Goal: Task Accomplishment & Management: Use online tool/utility

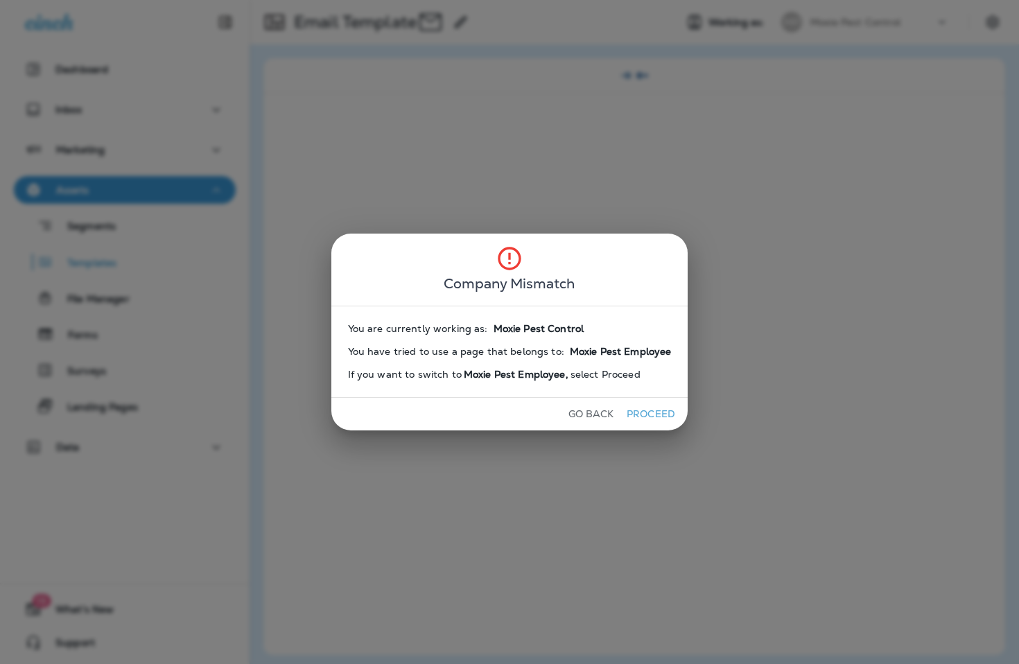
click at [649, 412] on button "Proceed" at bounding box center [650, 413] width 52 height 21
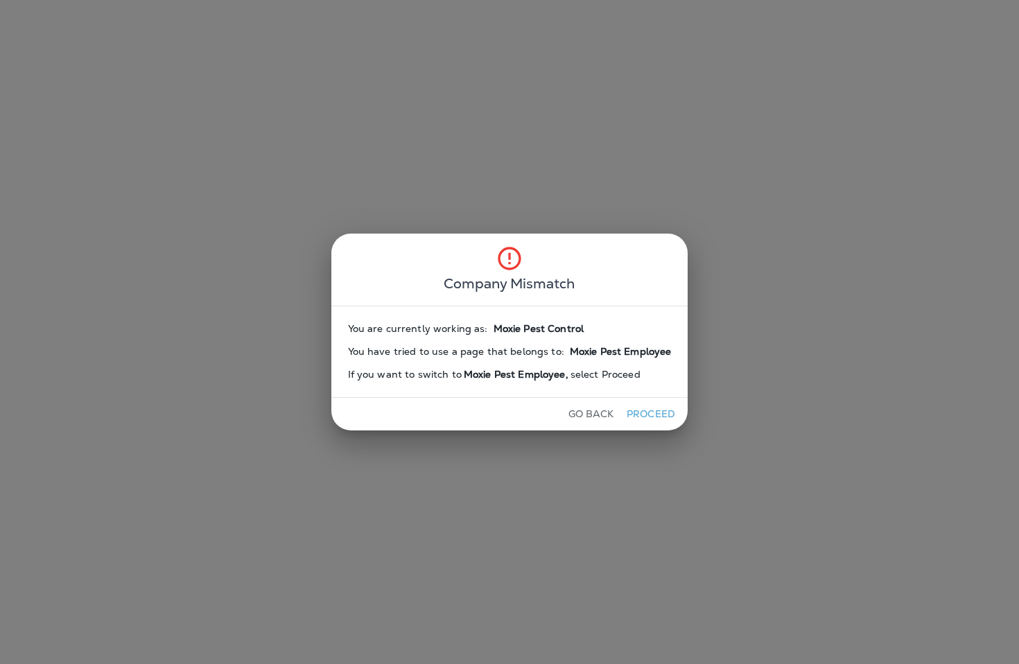
click at [650, 411] on button "Proceed" at bounding box center [650, 413] width 52 height 21
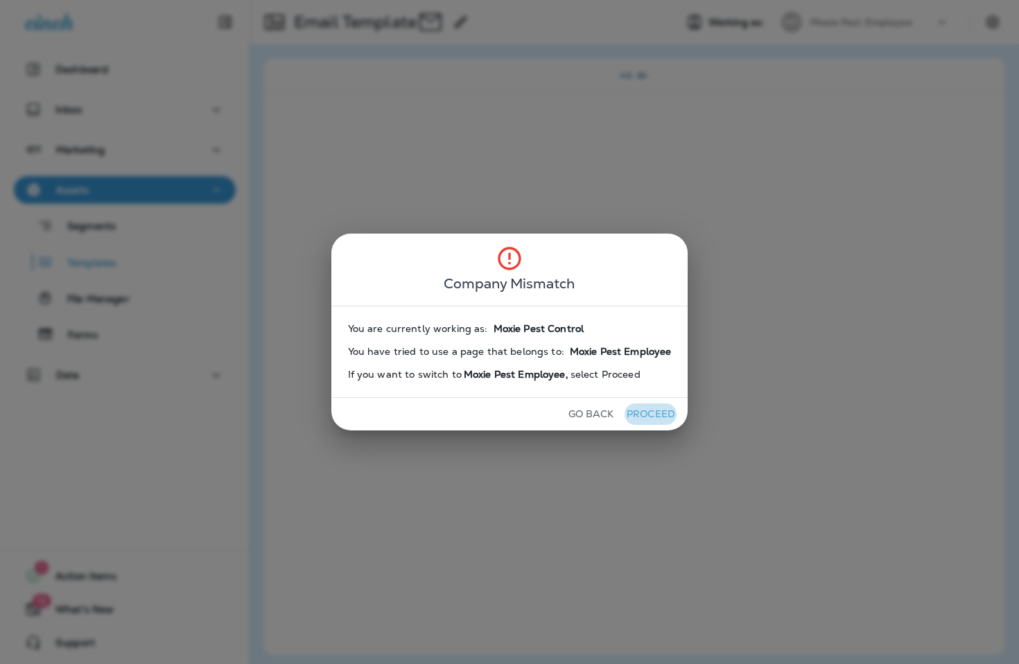
click at [650, 411] on button "Proceed" at bounding box center [650, 413] width 52 height 21
click at [650, 412] on button "Proceed" at bounding box center [650, 413] width 52 height 21
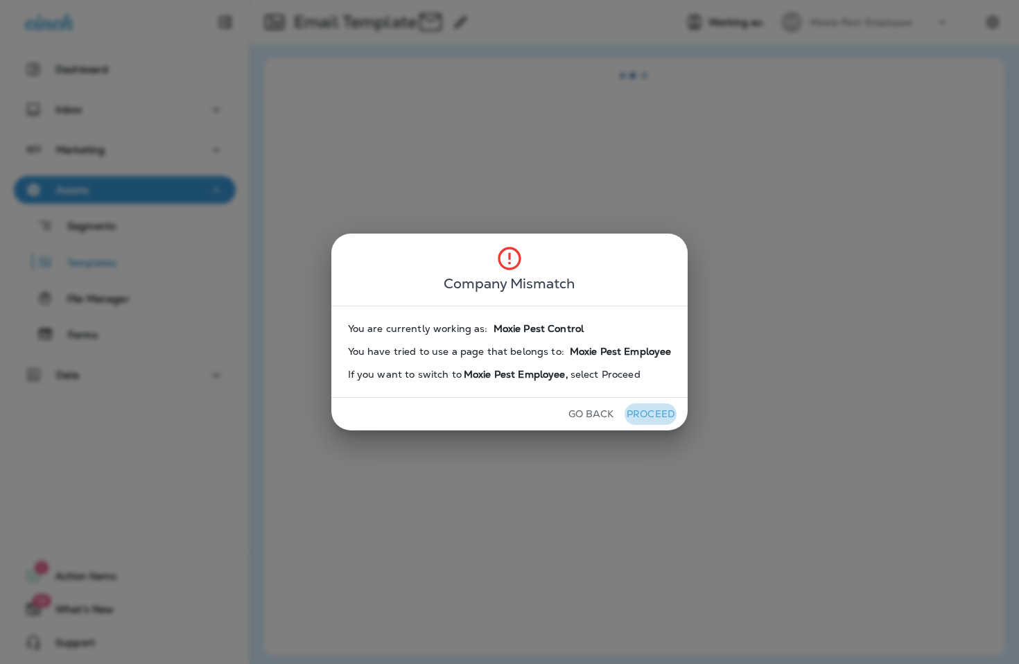
click at [650, 412] on button "Proceed" at bounding box center [650, 413] width 52 height 21
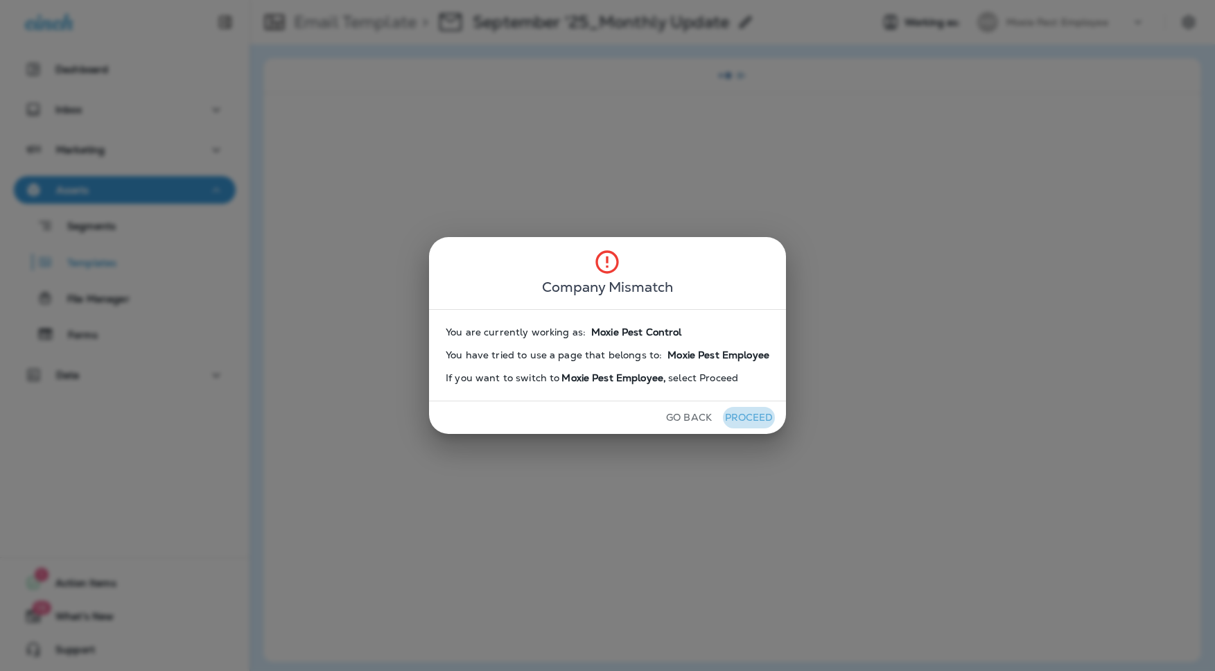
click at [746, 419] on button "Proceed" at bounding box center [749, 417] width 52 height 21
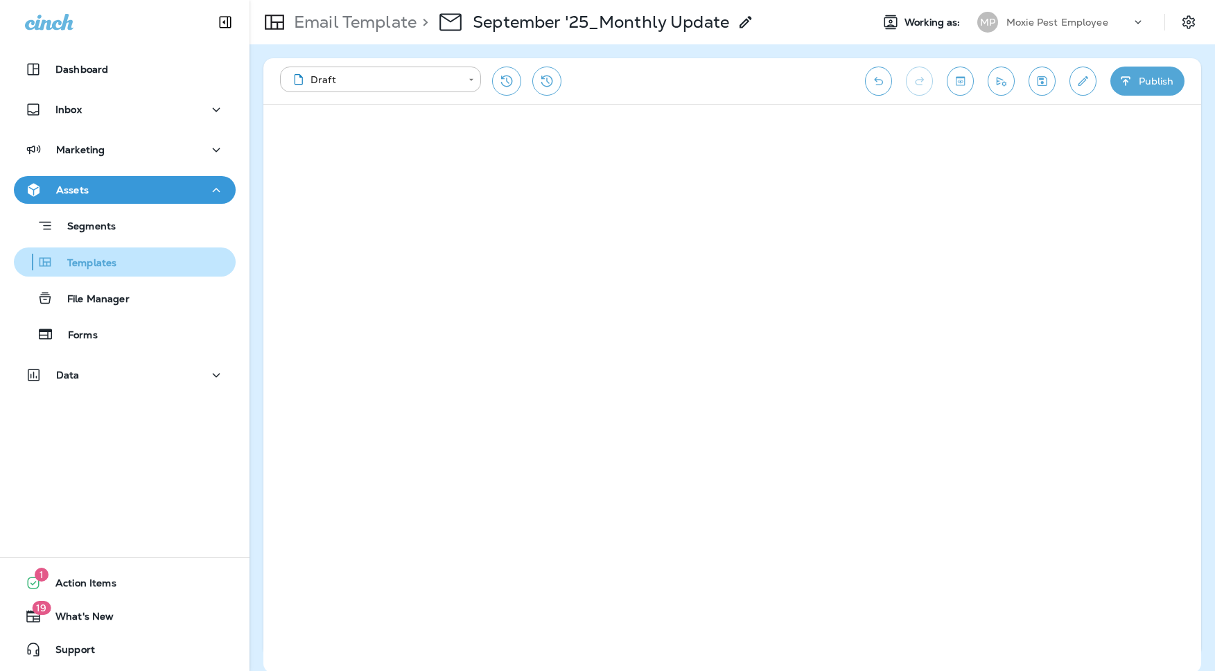
click at [118, 261] on div "Templates" at bounding box center [124, 262] width 211 height 21
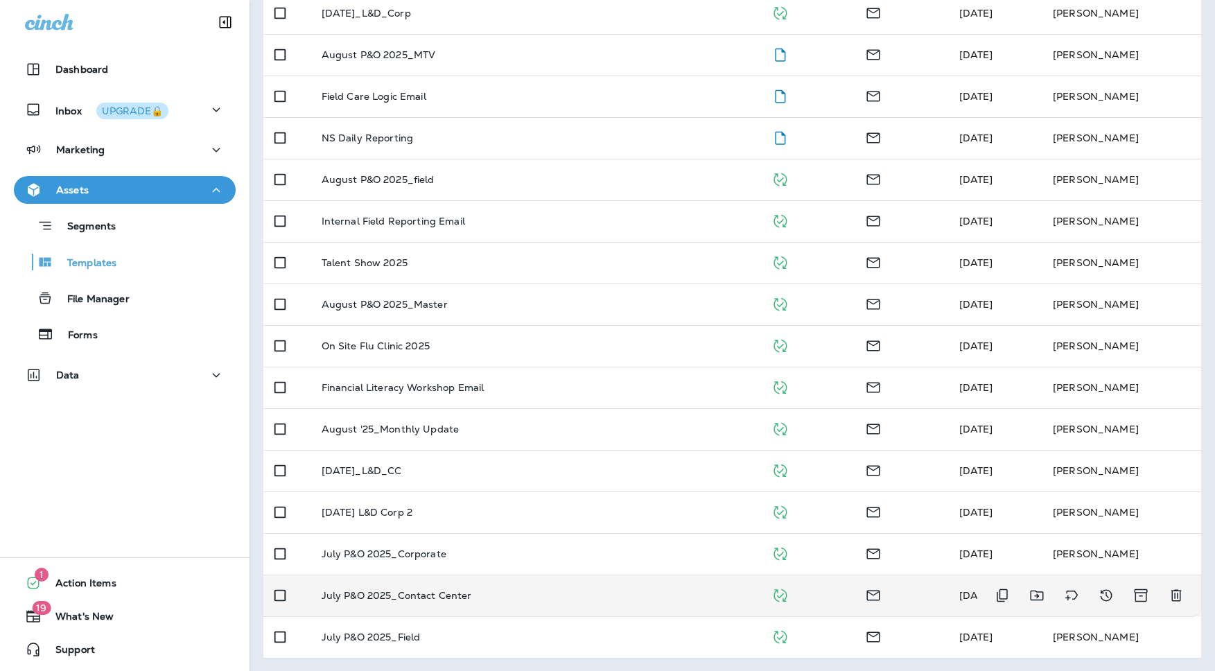
scroll to position [439, 0]
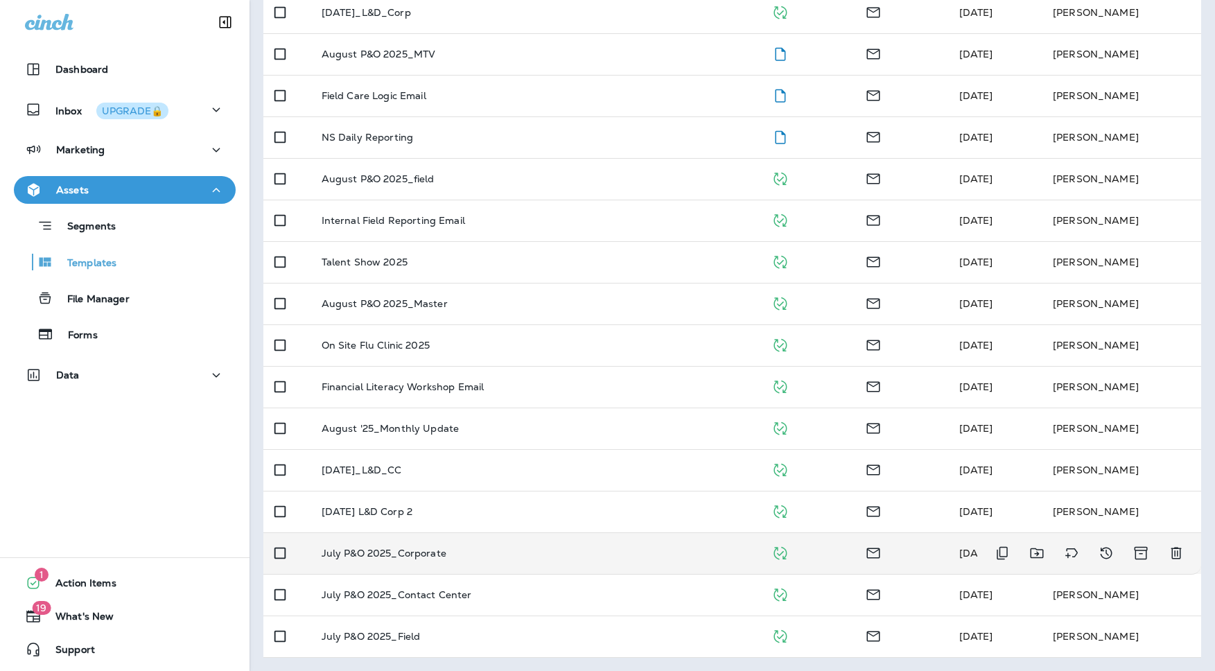
click at [485, 553] on div "July P&O 2025_Corporate" at bounding box center [536, 552] width 428 height 11
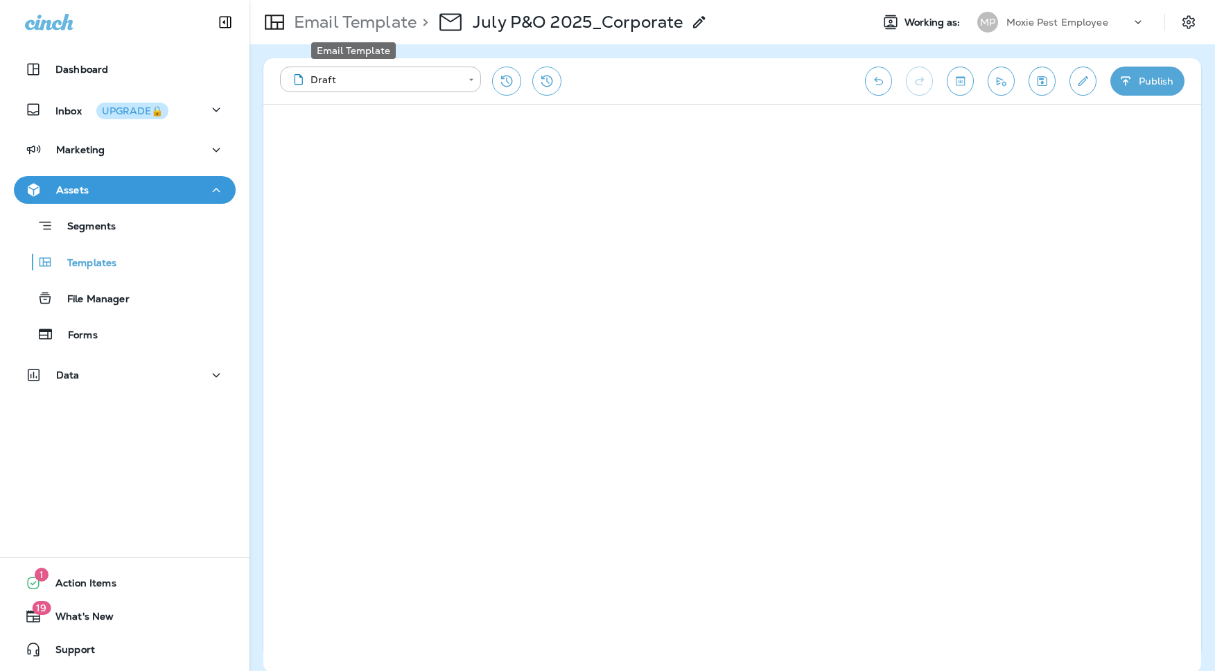
click at [383, 17] on p "Email Template" at bounding box center [352, 22] width 128 height 21
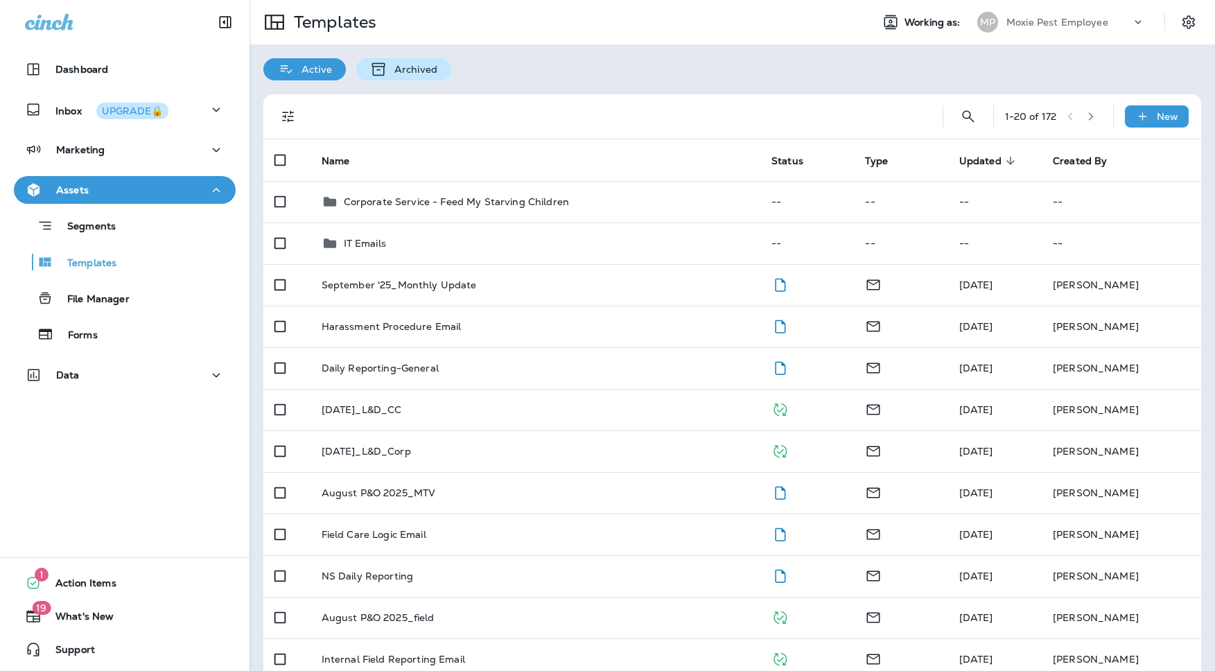
click at [399, 67] on p "Archived" at bounding box center [412, 69] width 50 height 11
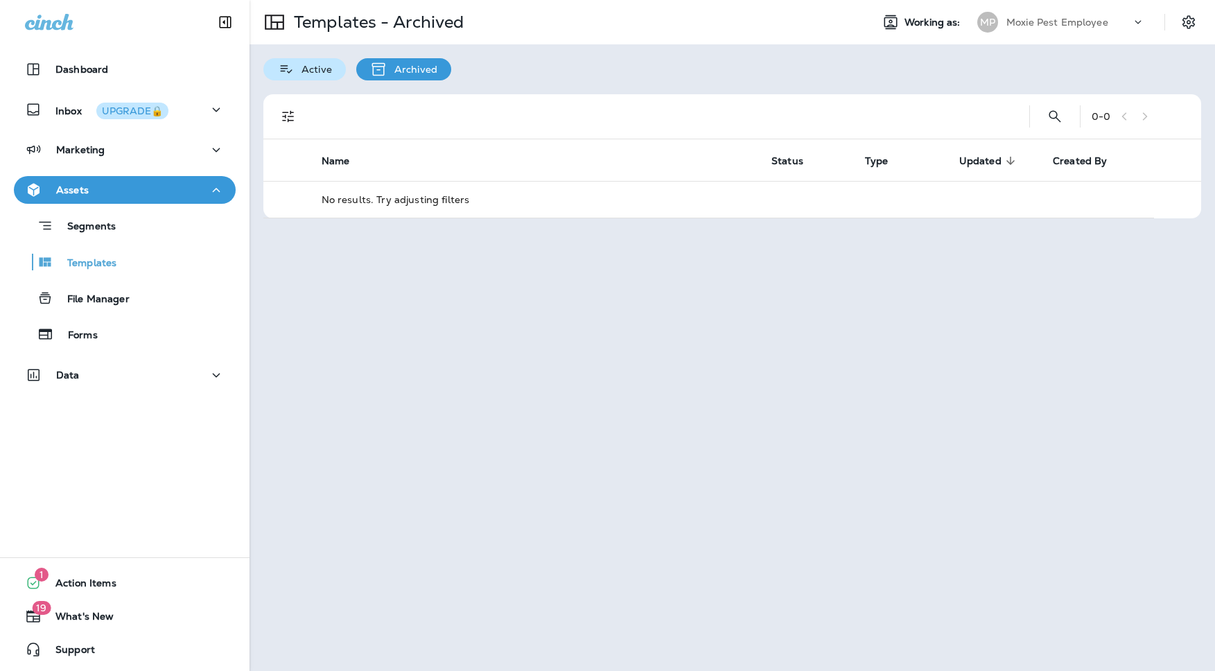
click at [313, 64] on p "Active" at bounding box center [313, 69] width 37 height 11
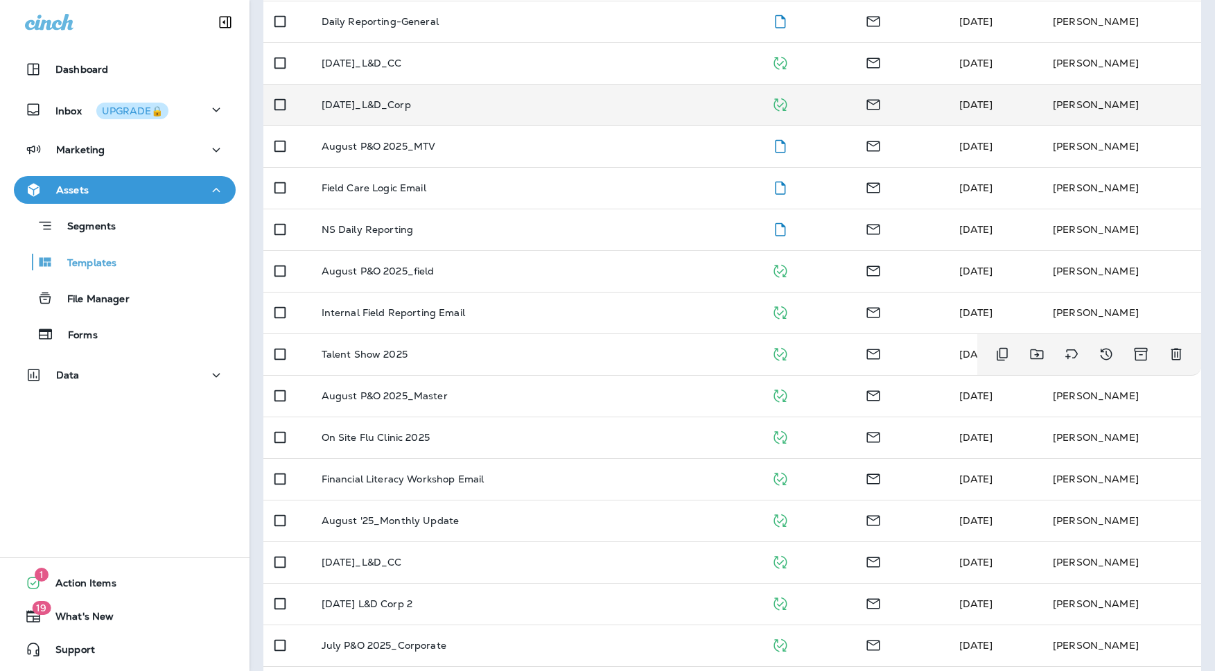
scroll to position [439, 0]
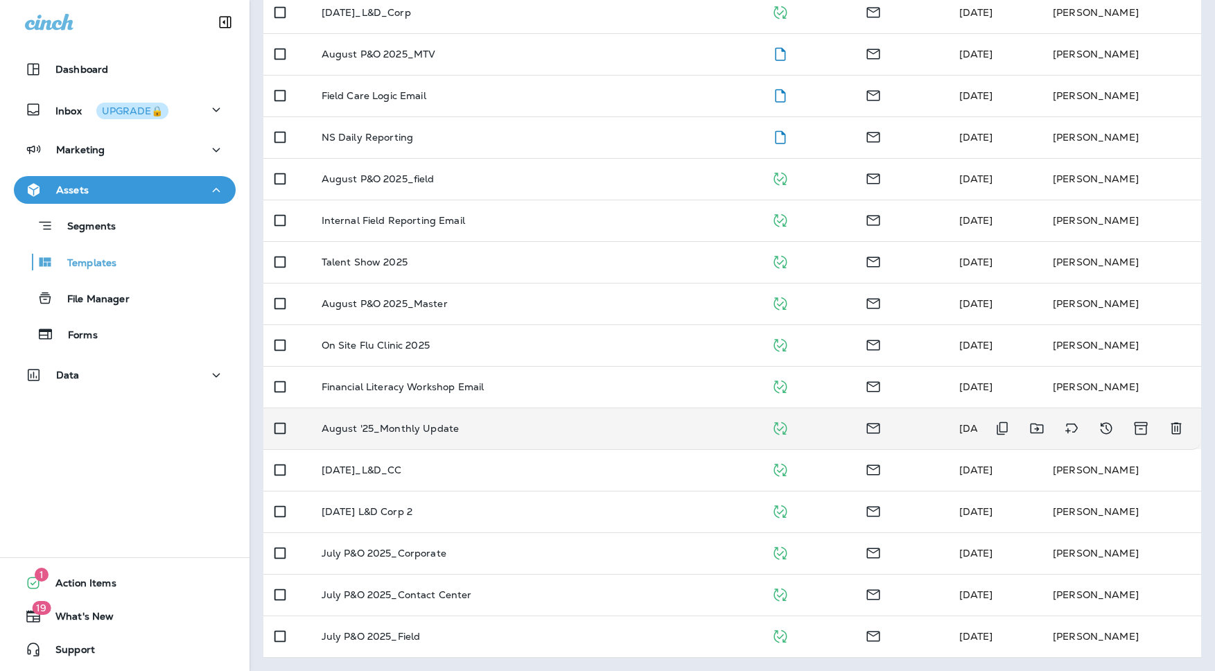
click at [413, 427] on p "August '25_Monthly Update" at bounding box center [391, 428] width 138 height 11
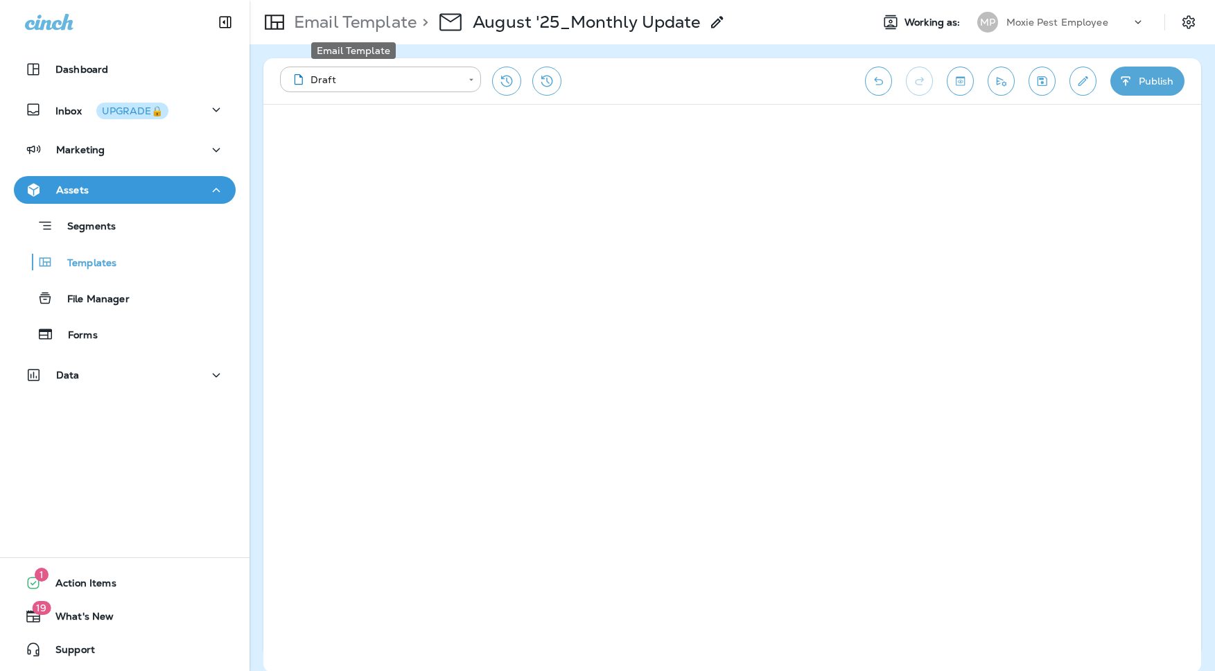
click at [345, 24] on p "Email Template" at bounding box center [352, 22] width 128 height 21
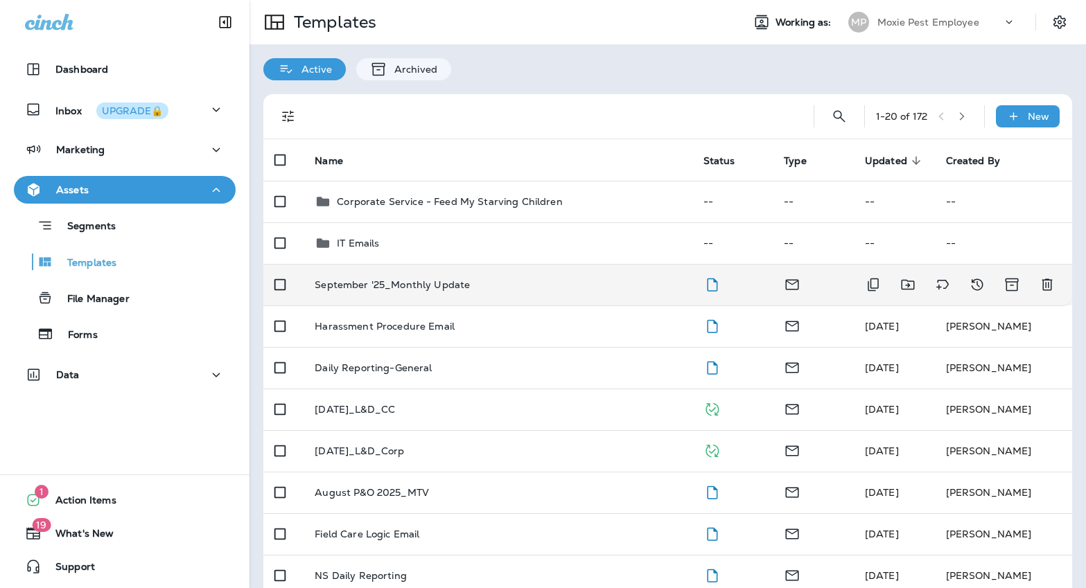
click at [391, 283] on p "September '25_Monthly Update" at bounding box center [392, 284] width 155 height 11
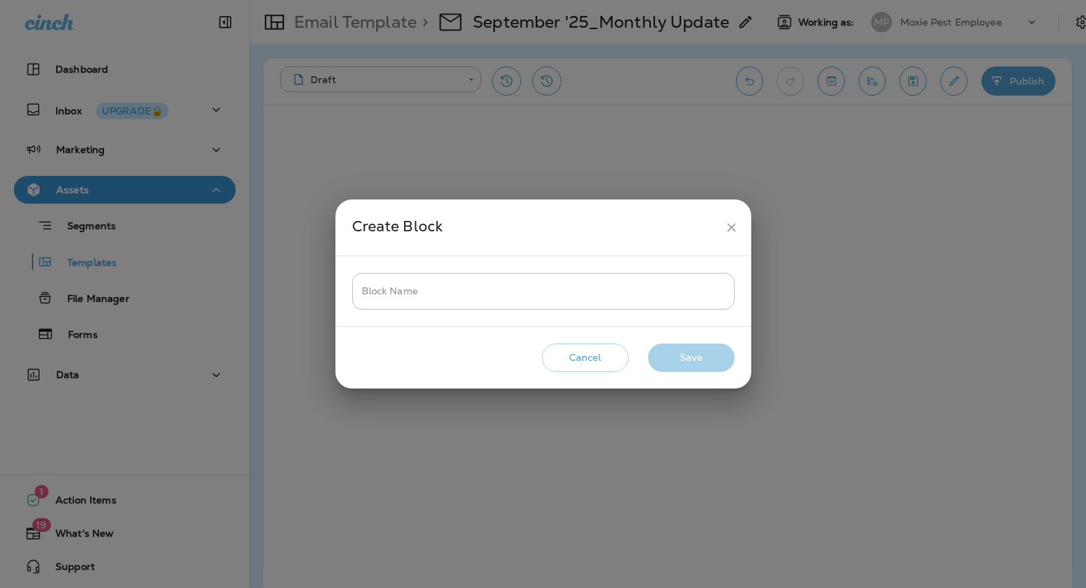
click at [728, 225] on icon "close" at bounding box center [731, 227] width 15 height 15
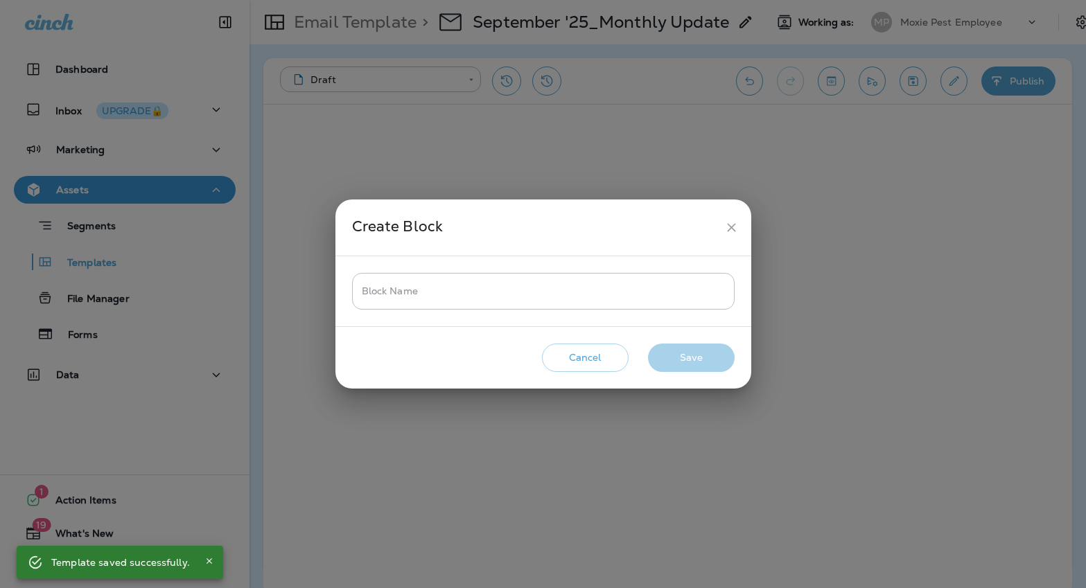
drag, startPoint x: 732, startPoint y: 227, endPoint x: 744, endPoint y: 227, distance: 11.8
click at [732, 227] on icon "close" at bounding box center [731, 228] width 8 height 8
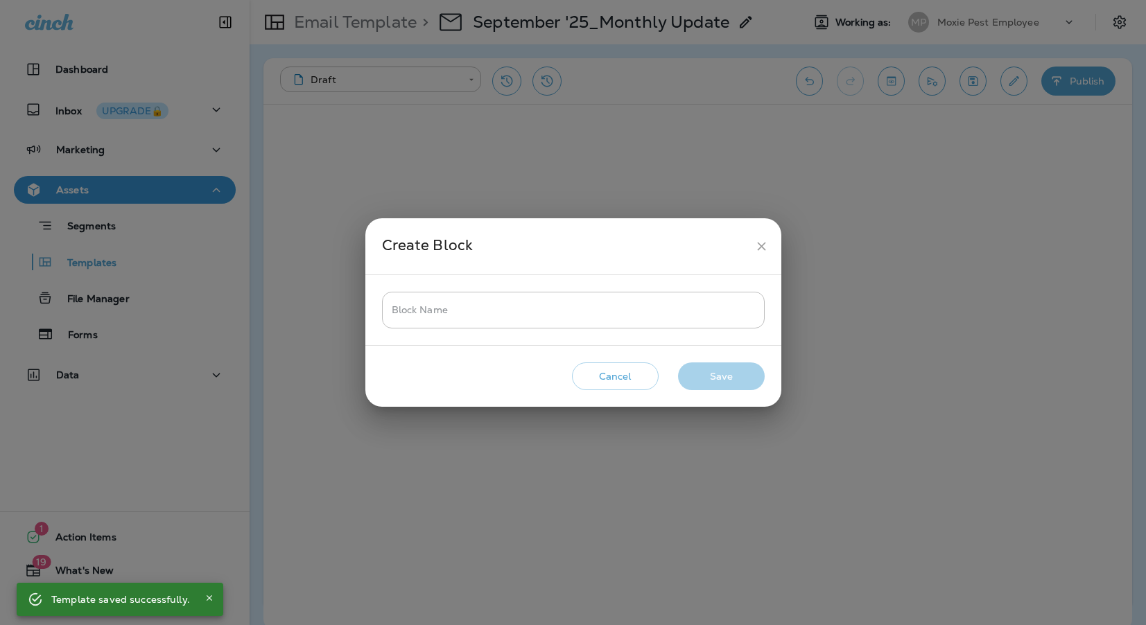
drag, startPoint x: 758, startPoint y: 239, endPoint x: 769, endPoint y: 245, distance: 12.4
click at [758, 239] on icon "close" at bounding box center [761, 246] width 15 height 15
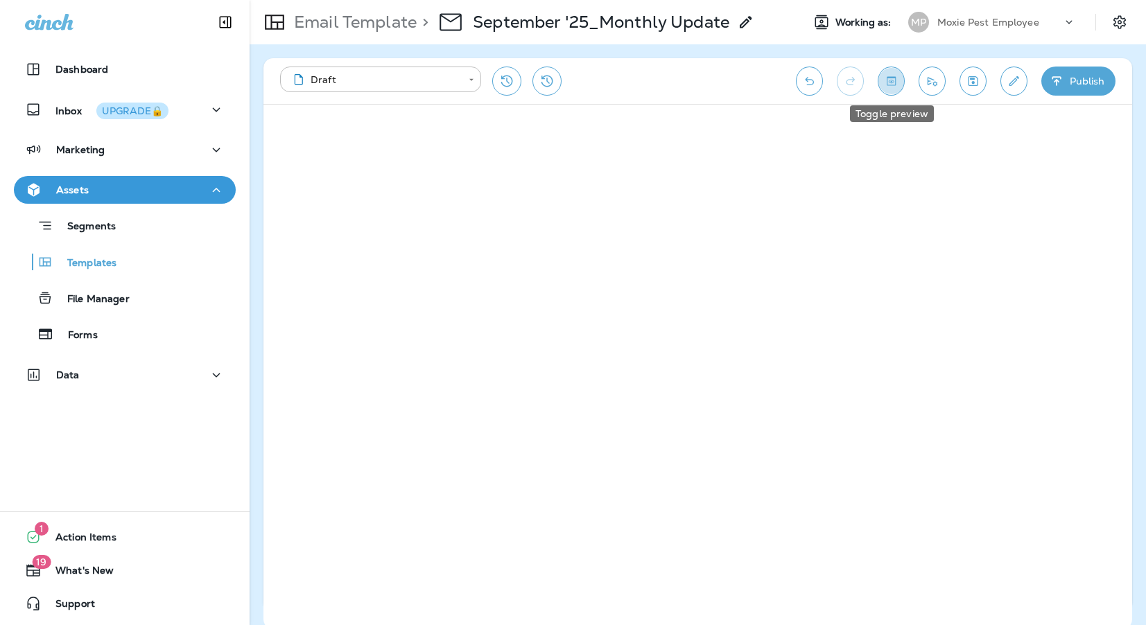
click at [889, 78] on icon "Toggle preview" at bounding box center [891, 81] width 15 height 14
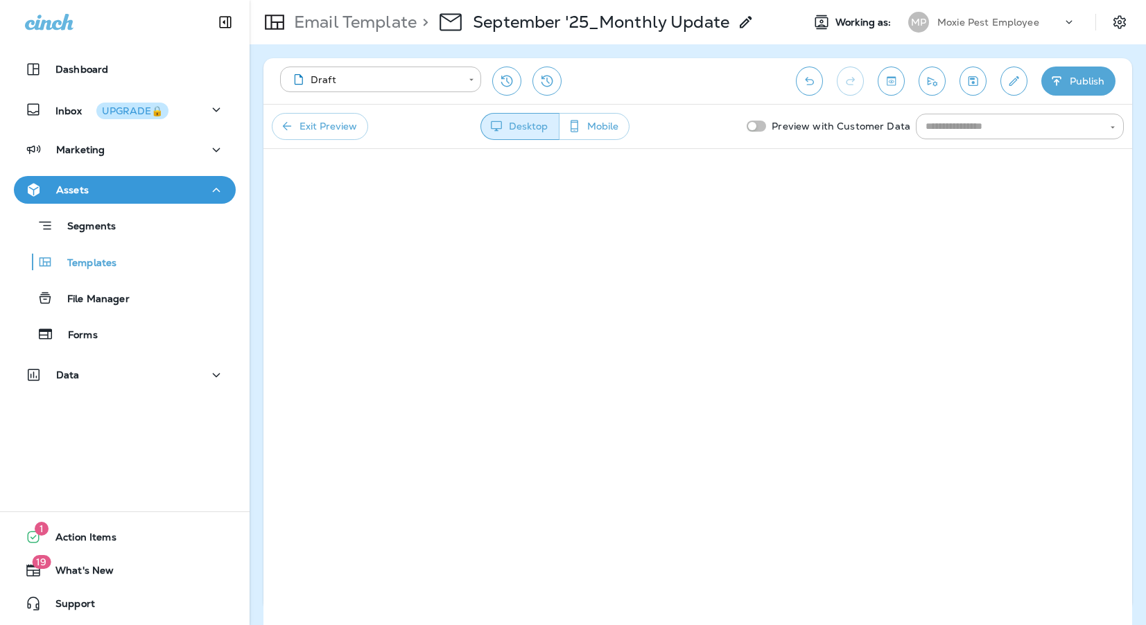
click at [602, 130] on button "Mobile" at bounding box center [594, 126] width 71 height 27
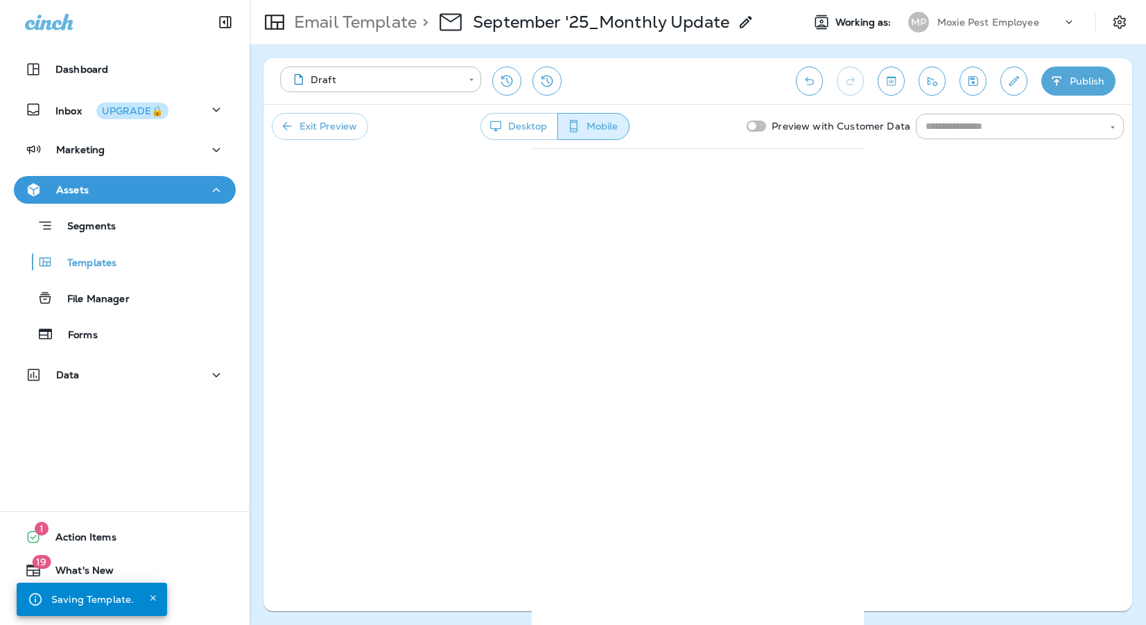
click at [529, 122] on button "Desktop" at bounding box center [519, 126] width 78 height 27
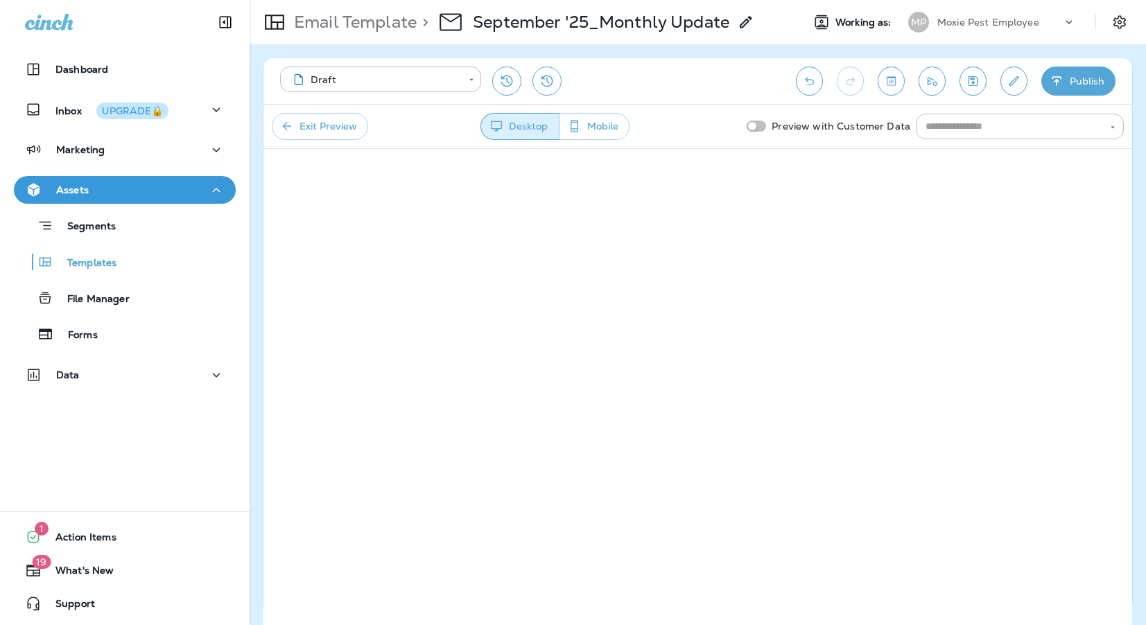
click at [305, 125] on button "Exit Preview" at bounding box center [320, 126] width 96 height 27
click at [974, 78] on icon "Save" at bounding box center [972, 81] width 15 height 14
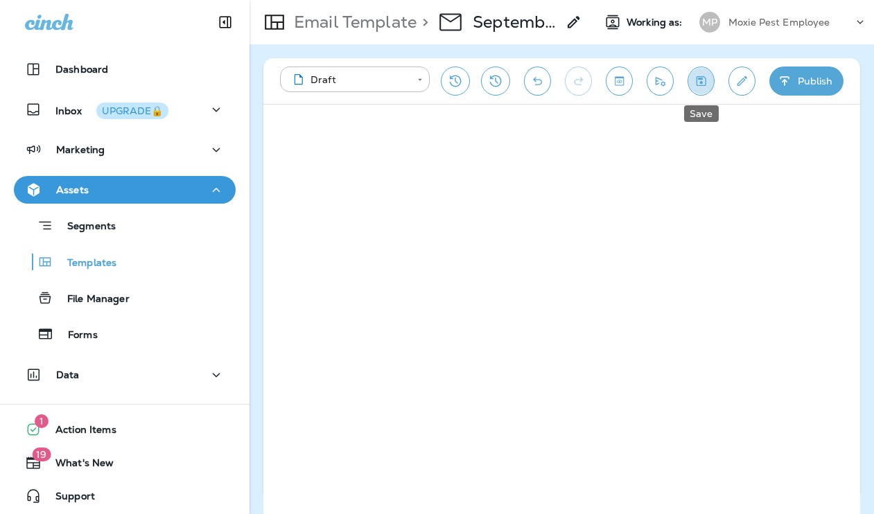
click at [699, 78] on icon "Save" at bounding box center [701, 81] width 15 height 14
